Goal: Transaction & Acquisition: Purchase product/service

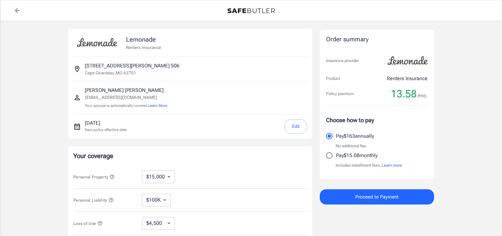
select select "15000"
select select "500"
click at [352, 195] on button "Proceed to Payment" at bounding box center [377, 196] width 114 height 15
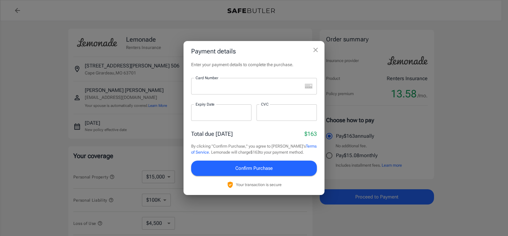
click at [215, 91] on div at bounding box center [246, 86] width 111 height 17
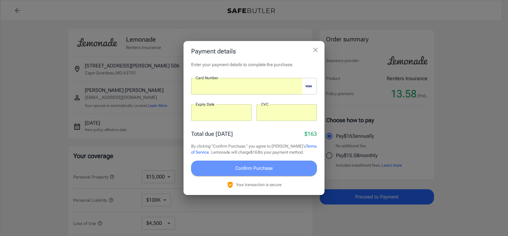
click at [254, 169] on span "Confirm Purchase" at bounding box center [253, 168] width 37 height 8
click at [241, 172] on button "Confirm Purchase" at bounding box center [254, 167] width 126 height 15
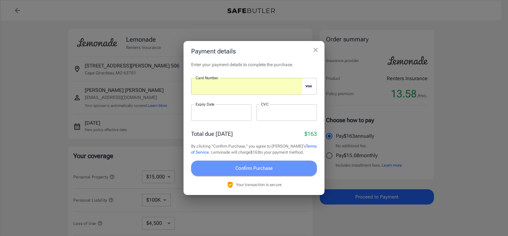
click at [231, 166] on button "Confirm Purchase" at bounding box center [254, 167] width 126 height 15
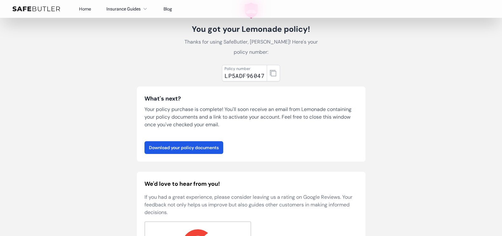
scroll to position [38, 0]
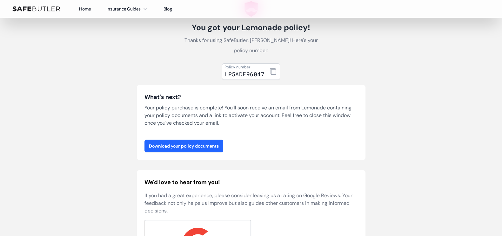
click at [162, 139] on link "Download your policy documents" at bounding box center [183, 145] width 79 height 13
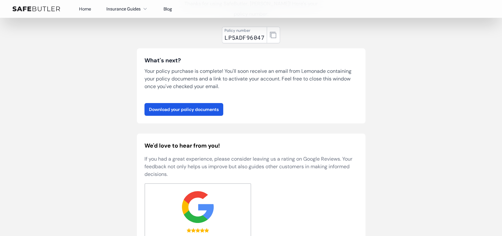
scroll to position [0, 0]
